Goal: Task Accomplishment & Management: Manage account settings

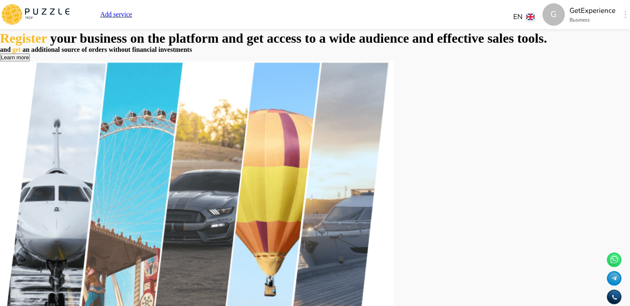
click at [625, 14] on icon "button" at bounding box center [626, 14] width 2 height 7
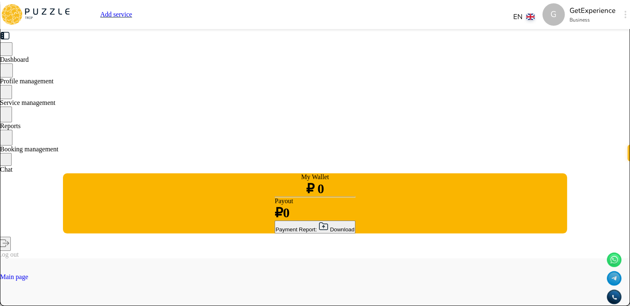
click at [56, 104] on span "Service management" at bounding box center [28, 102] width 56 height 7
